Goal: Information Seeking & Learning: Learn about a topic

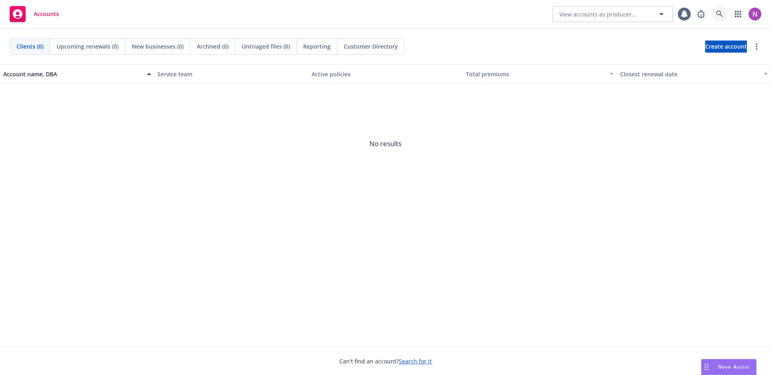
click at [714, 13] on link at bounding box center [719, 14] width 16 height 16
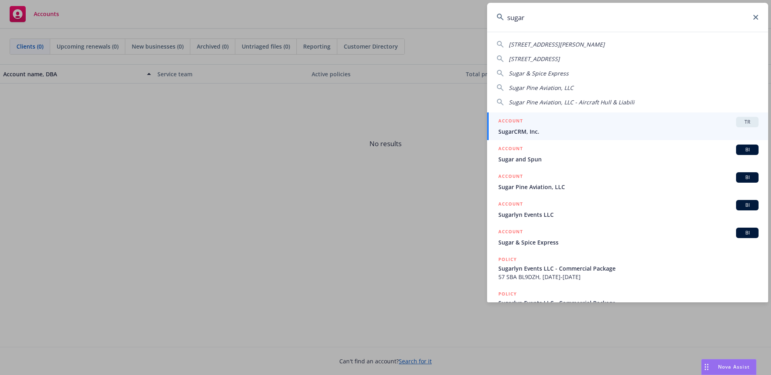
type input "sugar"
click at [539, 122] on div "ACCOUNT TR" at bounding box center [628, 122] width 260 height 10
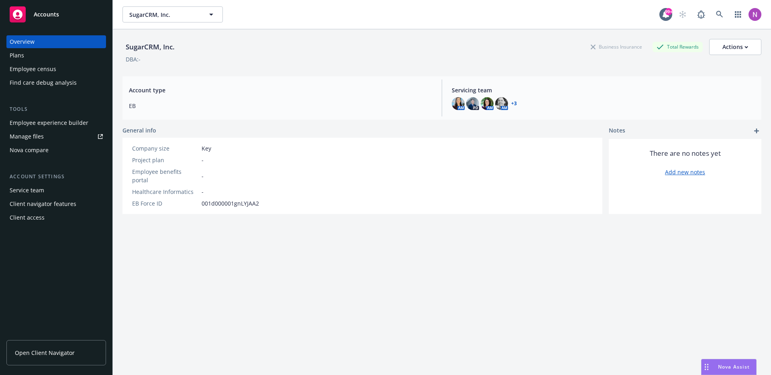
click at [75, 124] on div "Employee experience builder" at bounding box center [49, 122] width 79 height 13
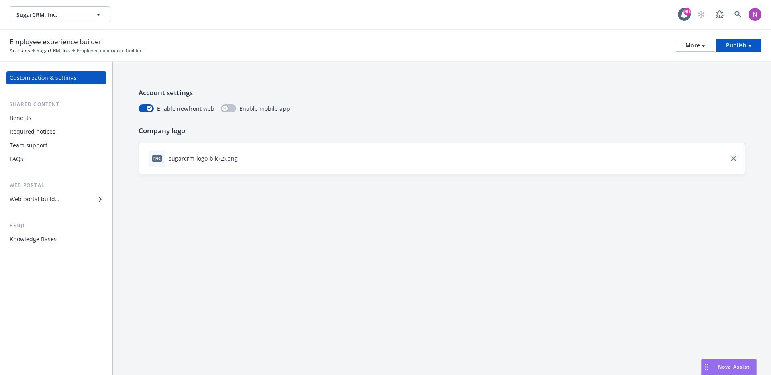
click at [45, 238] on div "Knowledge Bases" at bounding box center [33, 239] width 47 height 13
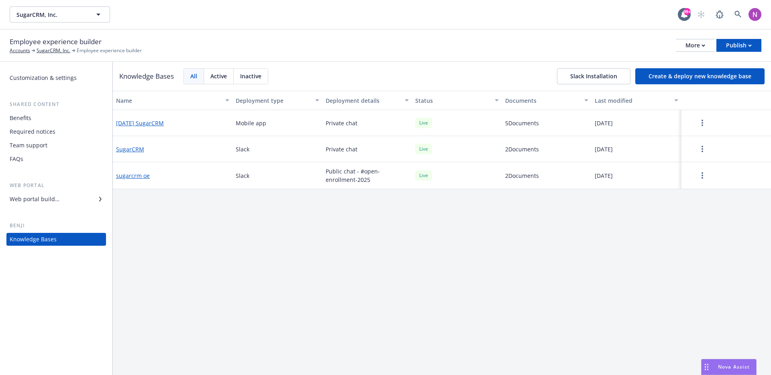
click at [141, 146] on button "SugarCRM" at bounding box center [130, 149] width 28 height 8
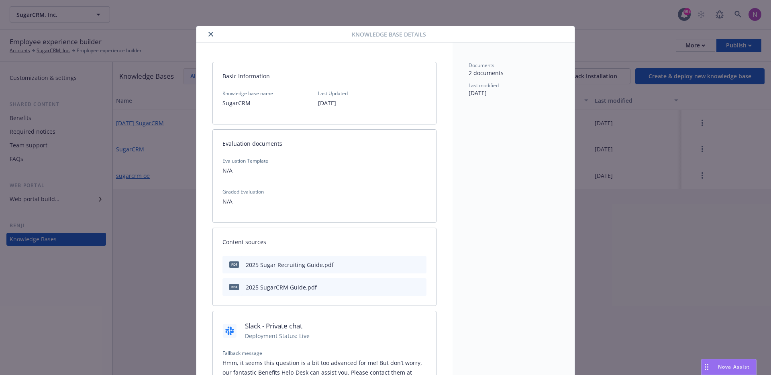
scroll to position [24, 0]
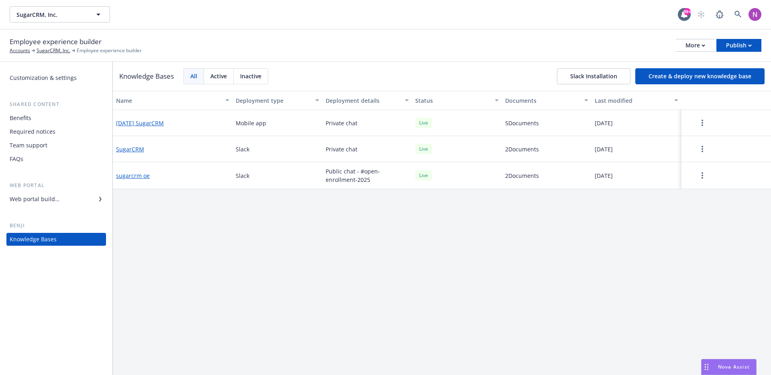
click at [135, 175] on button "sugarcrm oe" at bounding box center [133, 175] width 34 height 8
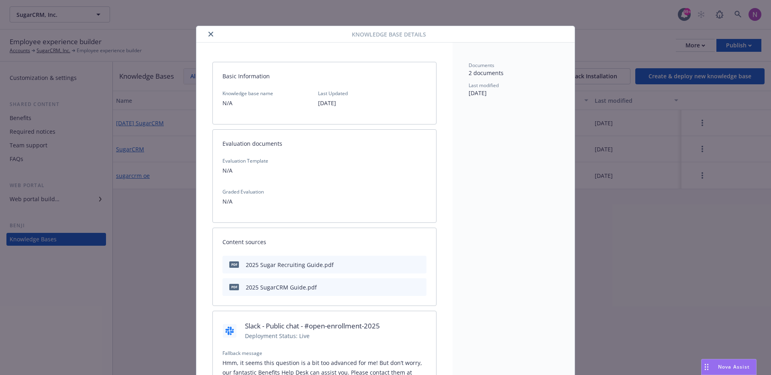
scroll to position [24, 0]
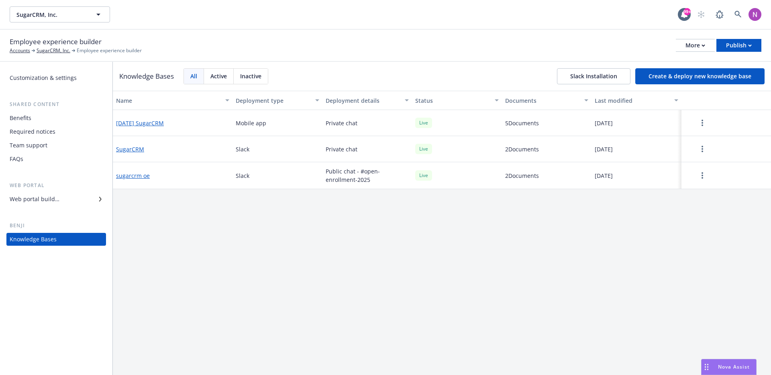
click at [148, 122] on button "[DATE] SugarCRM" at bounding box center [140, 123] width 48 height 8
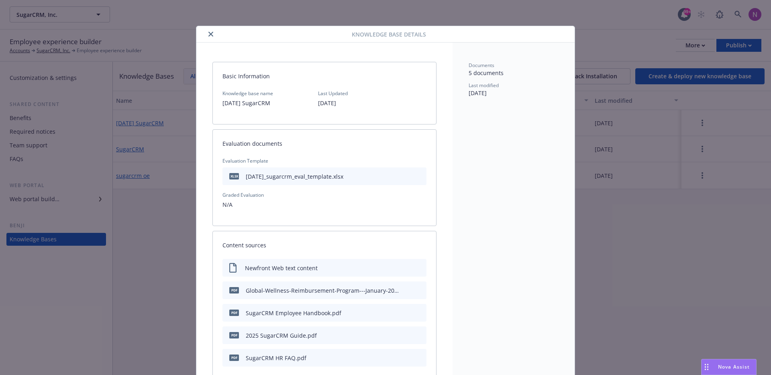
scroll to position [24, 0]
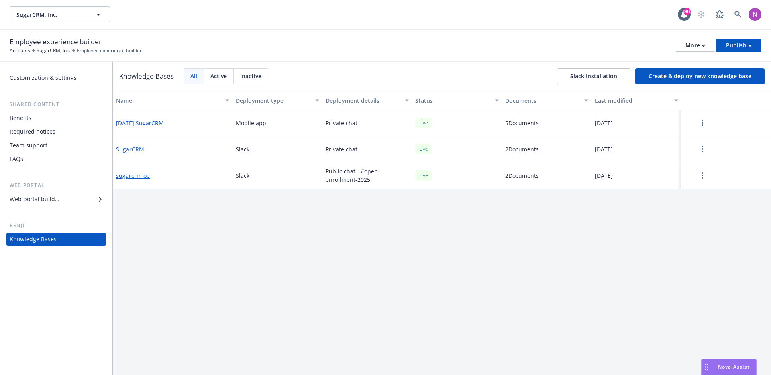
click at [135, 145] on button "SugarCRM" at bounding box center [130, 149] width 28 height 8
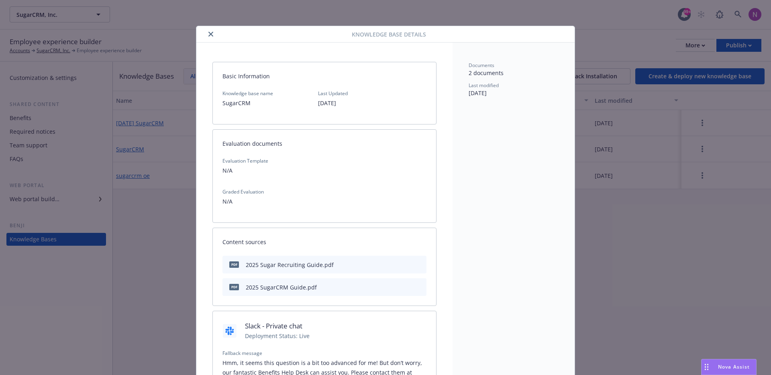
scroll to position [24, 0]
